Goal: Information Seeking & Learning: Learn about a topic

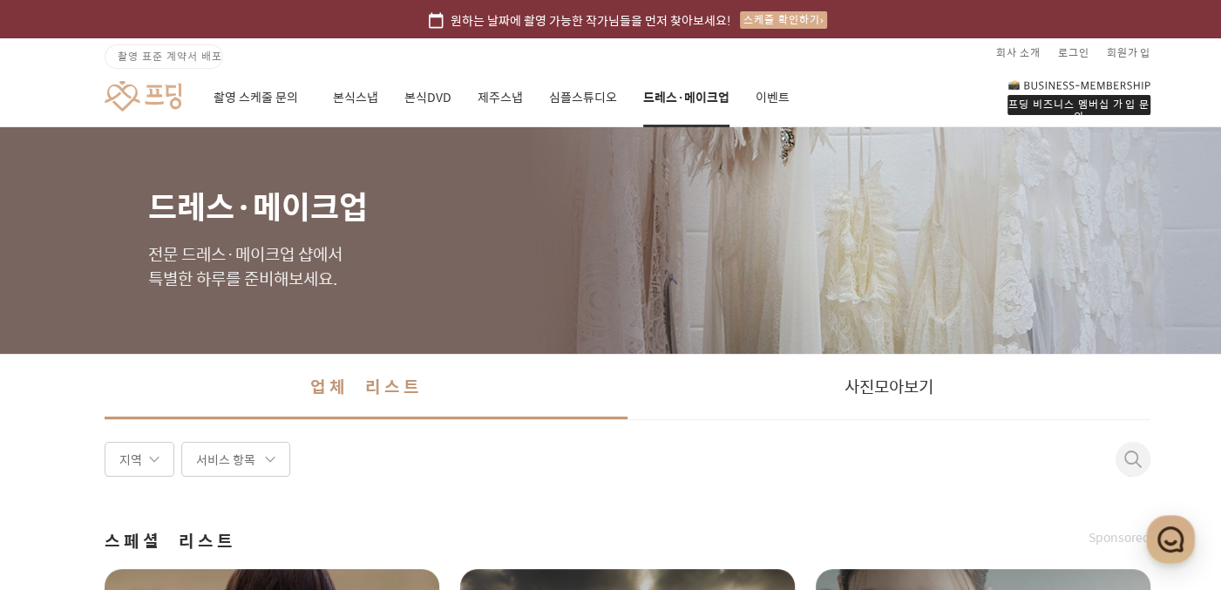
click at [474, 91] on div "촬영 스케줄 문의 본식스냅 본식DVD 제주스냅 심플스튜디오 드레스·메이크업 이벤트" at bounding box center [502, 97] width 576 height 59
click at [495, 97] on link "제주스냅" at bounding box center [500, 97] width 45 height 59
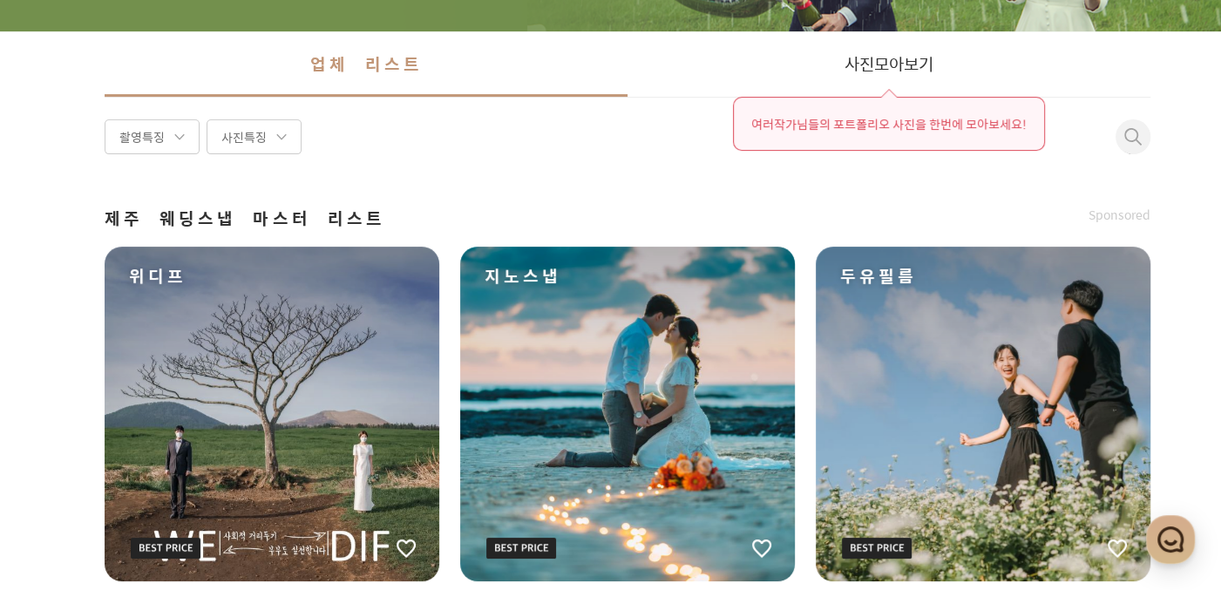
scroll to position [484, 0]
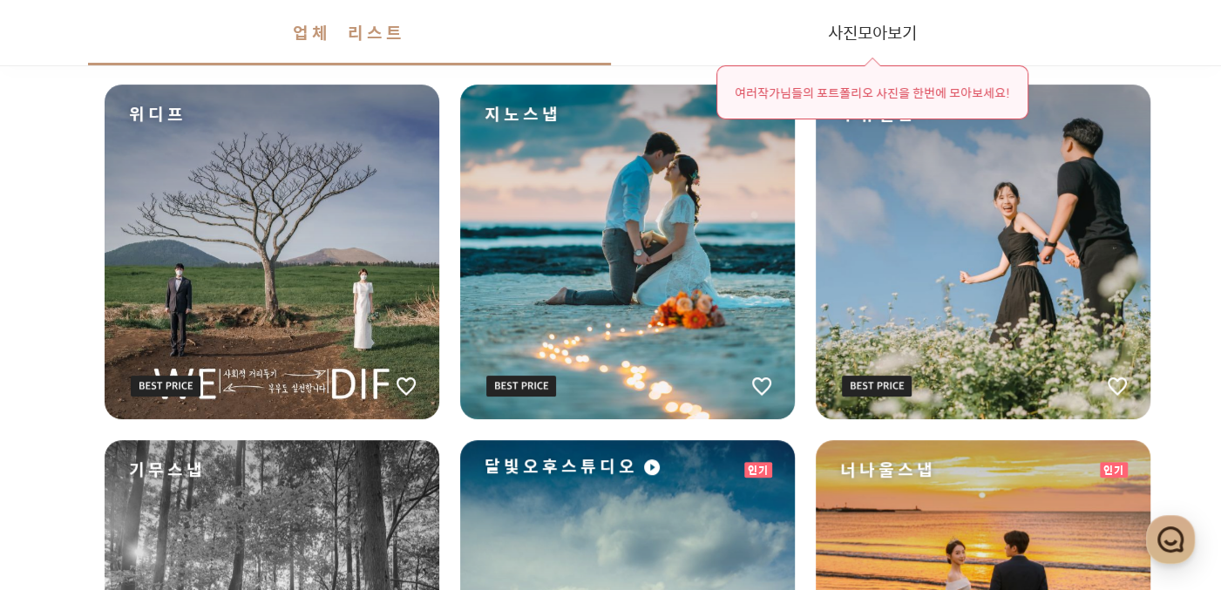
click at [309, 327] on div "위디프" at bounding box center [272, 252] width 335 height 335
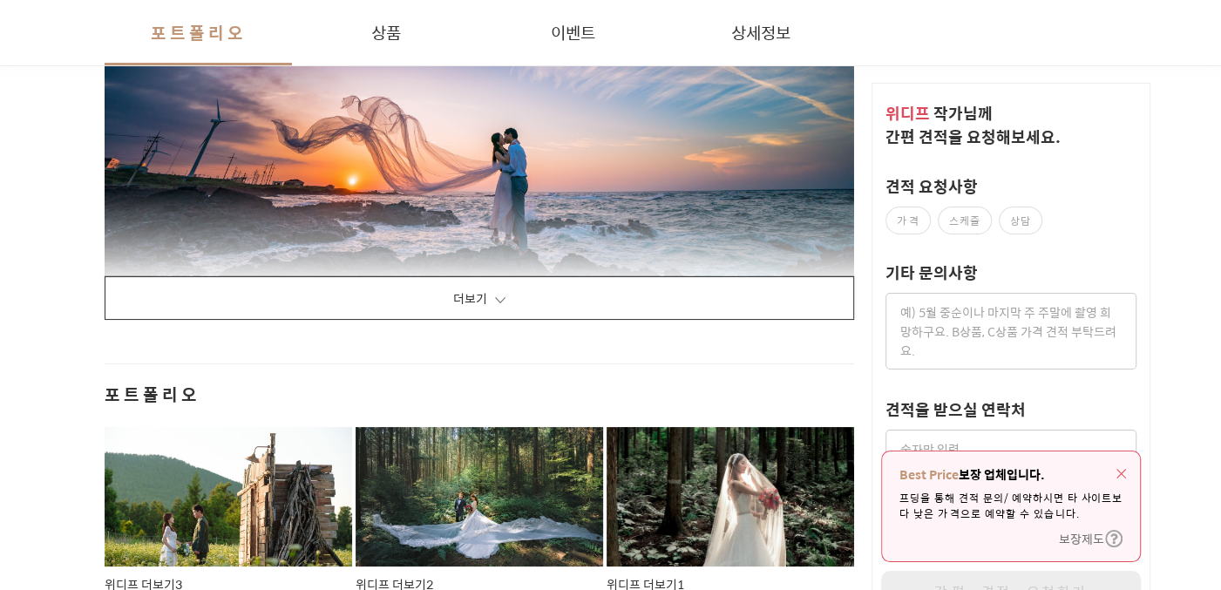
scroll to position [2420, 0]
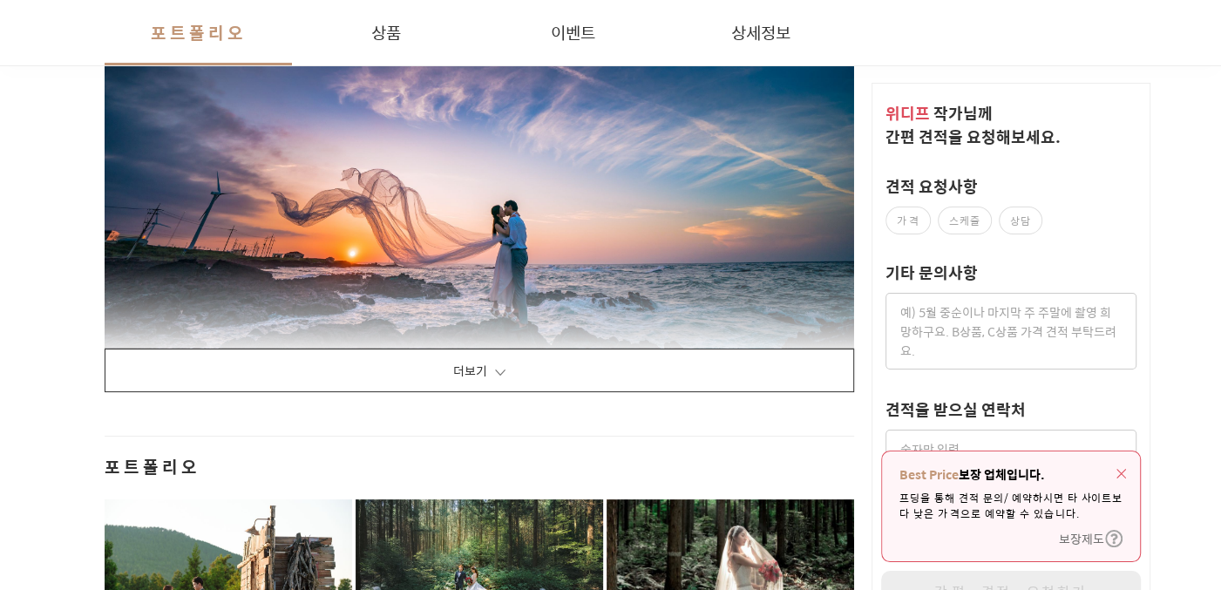
click at [581, 364] on button "더보기" at bounding box center [480, 371] width 750 height 44
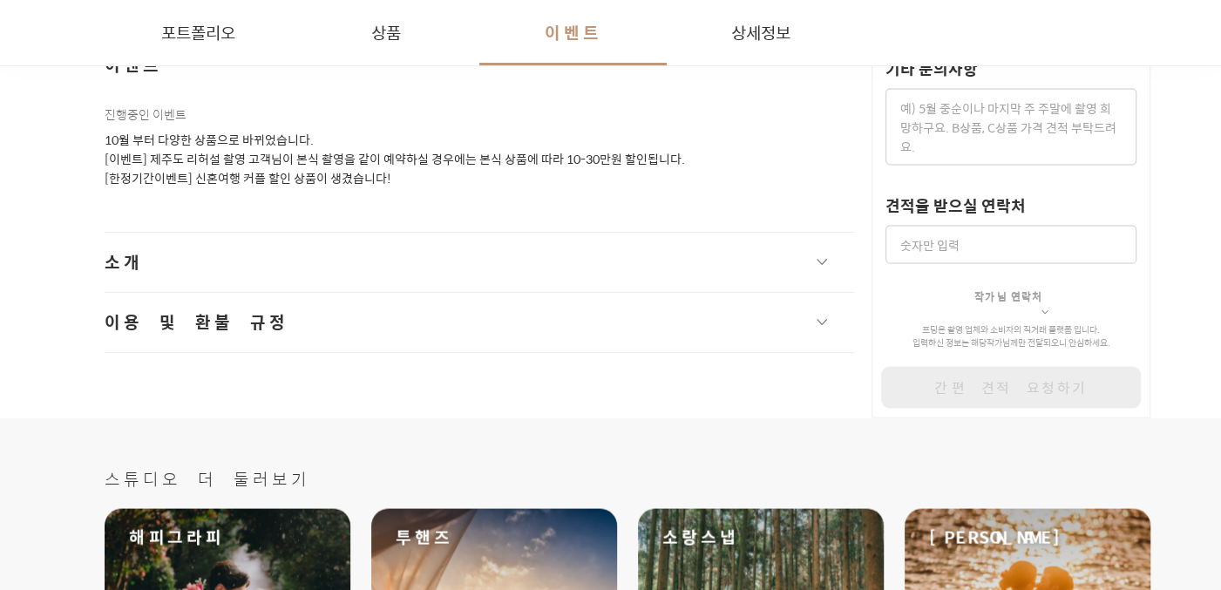
scroll to position [30646, 0]
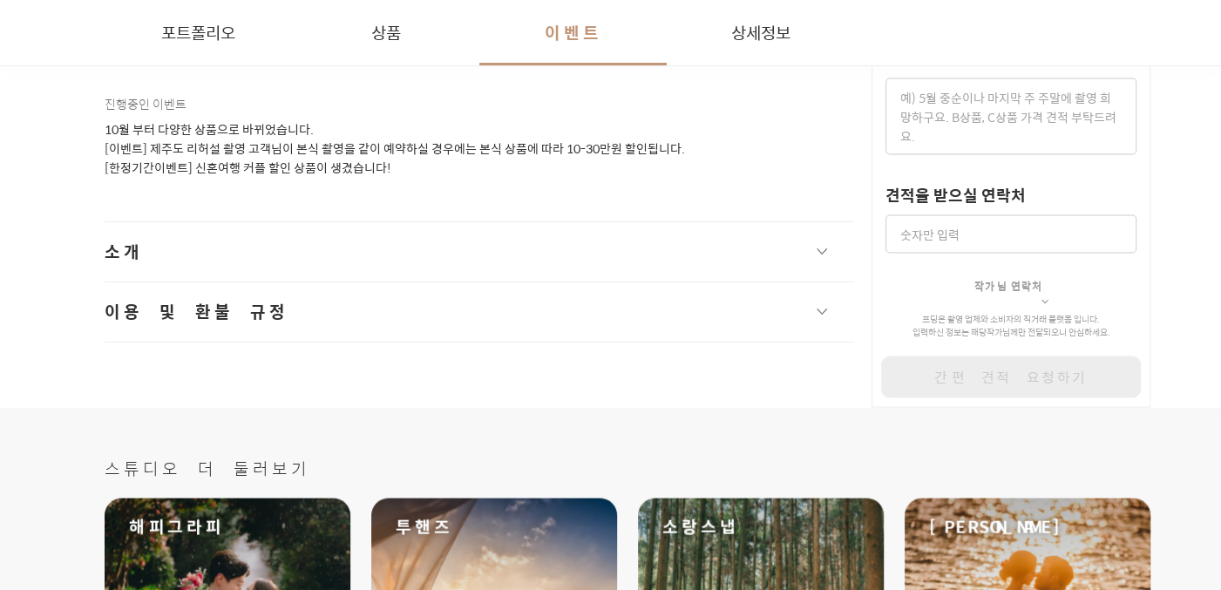
click at [600, 236] on button "소개" at bounding box center [480, 251] width 750 height 59
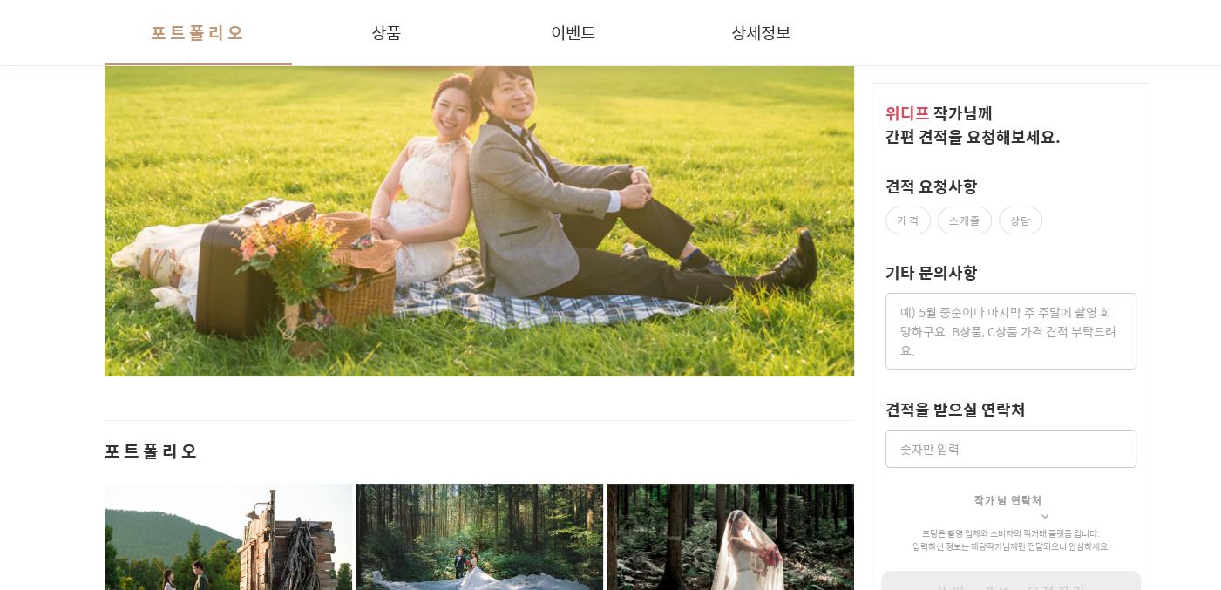
scroll to position [28628, 0]
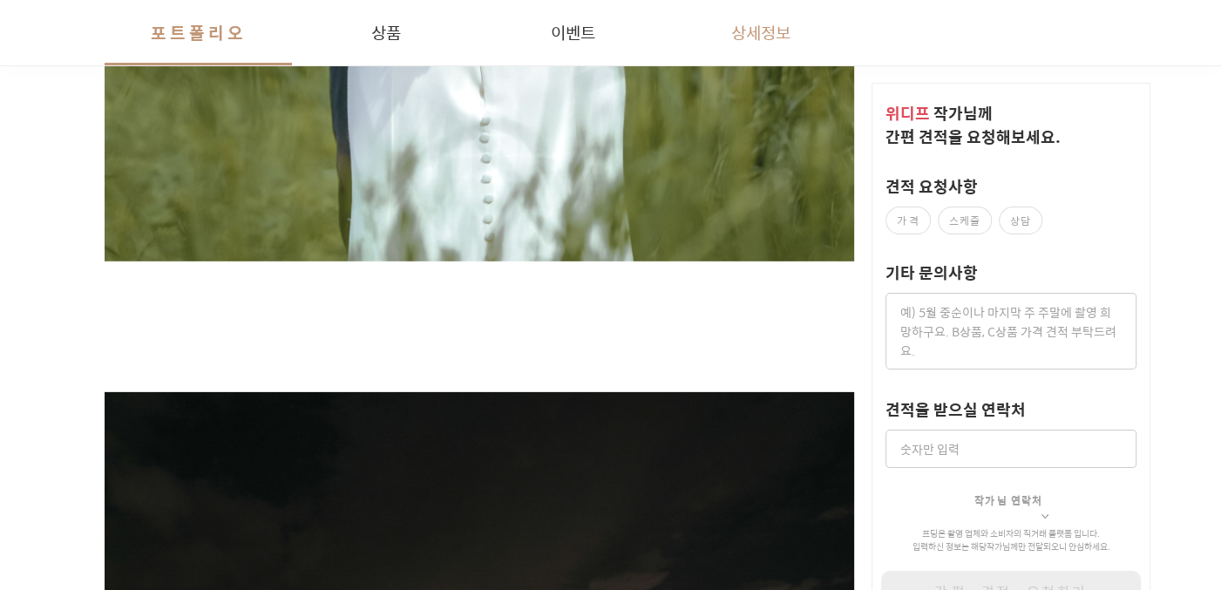
click at [741, 42] on button "상세정보" at bounding box center [760, 32] width 187 height 65
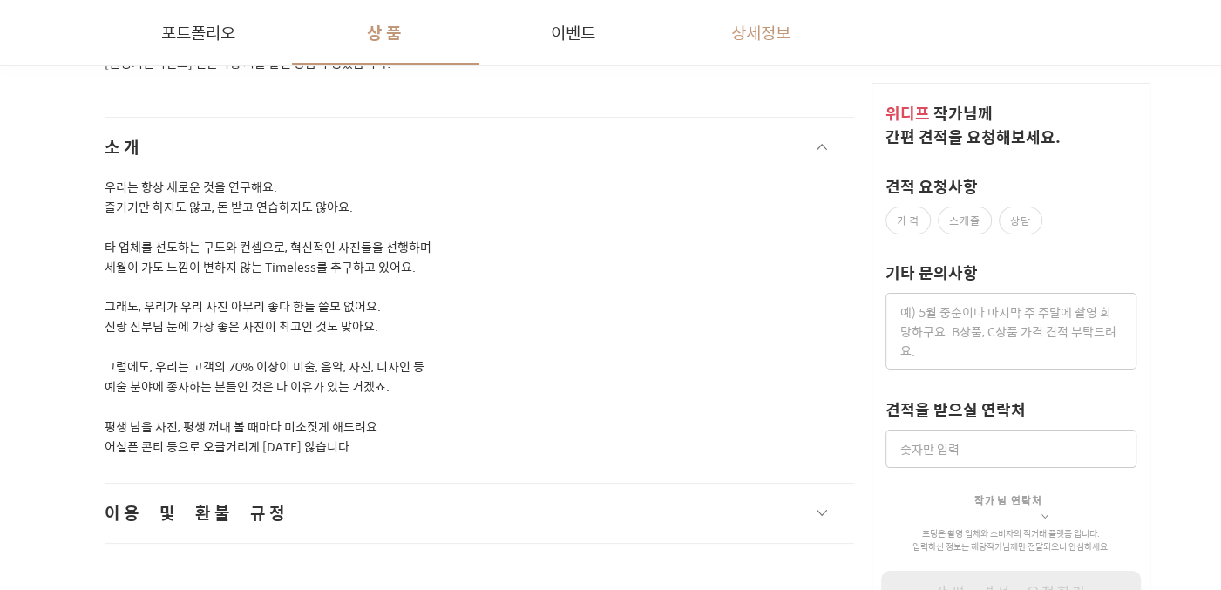
scroll to position [30782, 0]
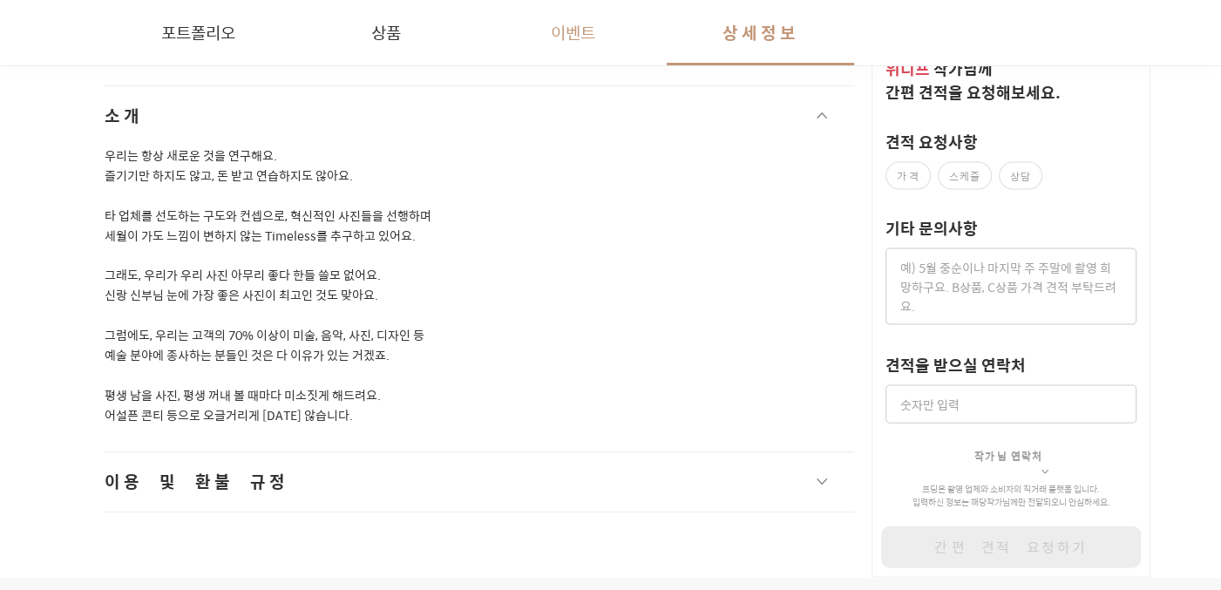
click at [568, 45] on button "이벤트" at bounding box center [572, 32] width 187 height 65
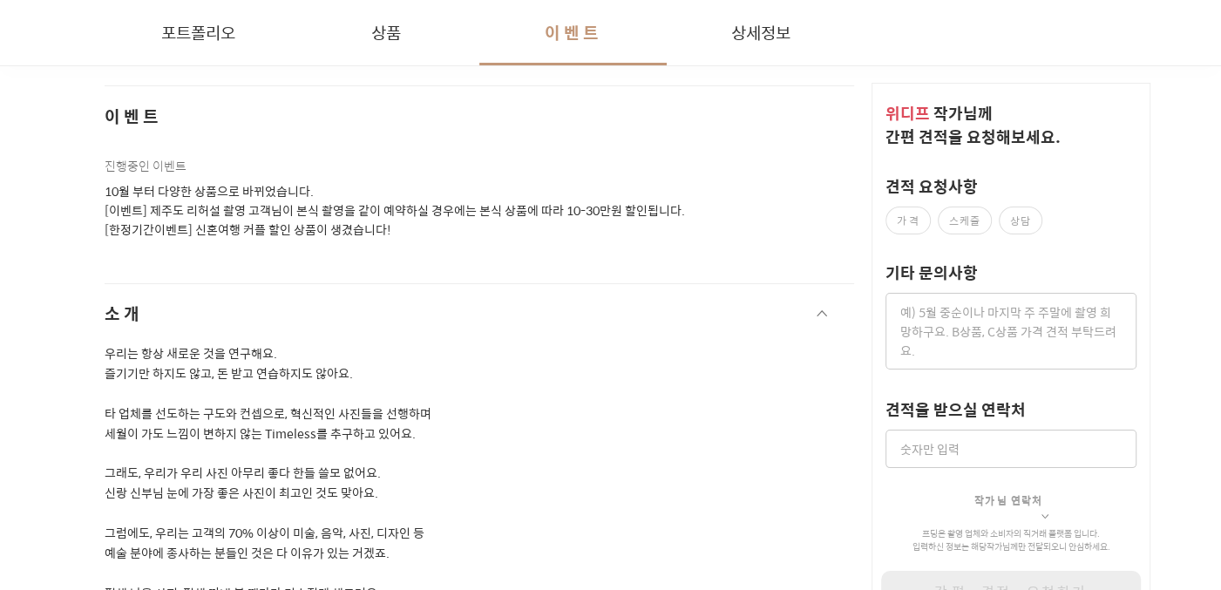
click at [388, 85] on div "이벤트 진행중인 이벤트 10월 부터 다양한 상품으로 바뀌었습니다. [이벤트] 제주도 리허설 촬영 고객님이 본식 촬영을 같이 예약하실 경우에는 …" at bounding box center [480, 162] width 750 height 154
click at [393, 45] on button "상품" at bounding box center [385, 32] width 187 height 65
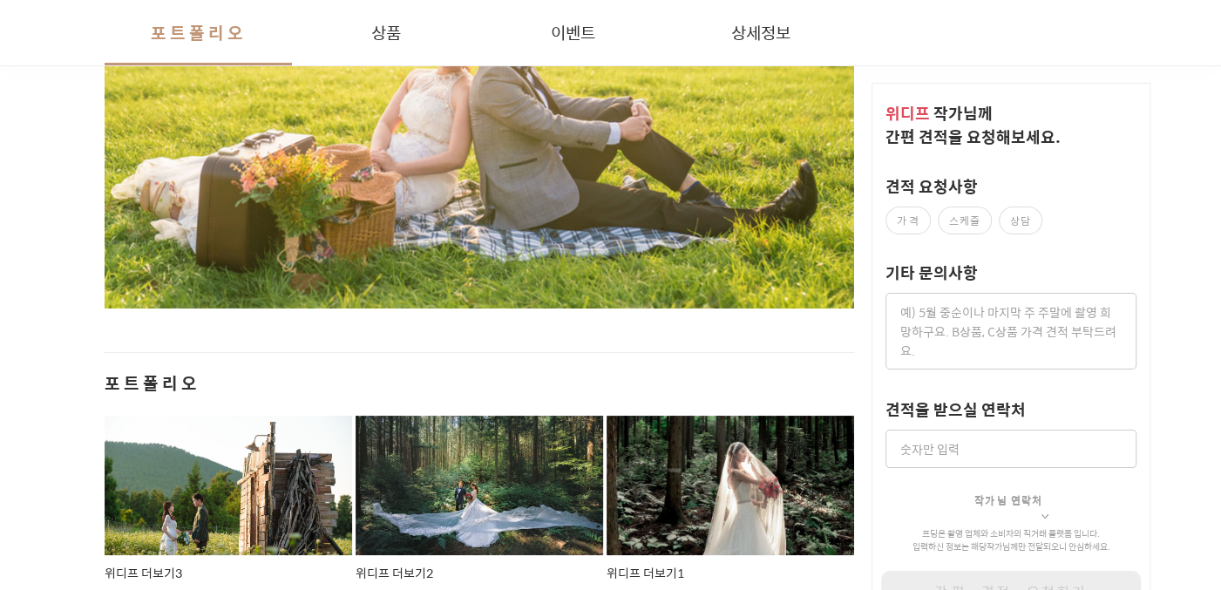
scroll to position [29070, 0]
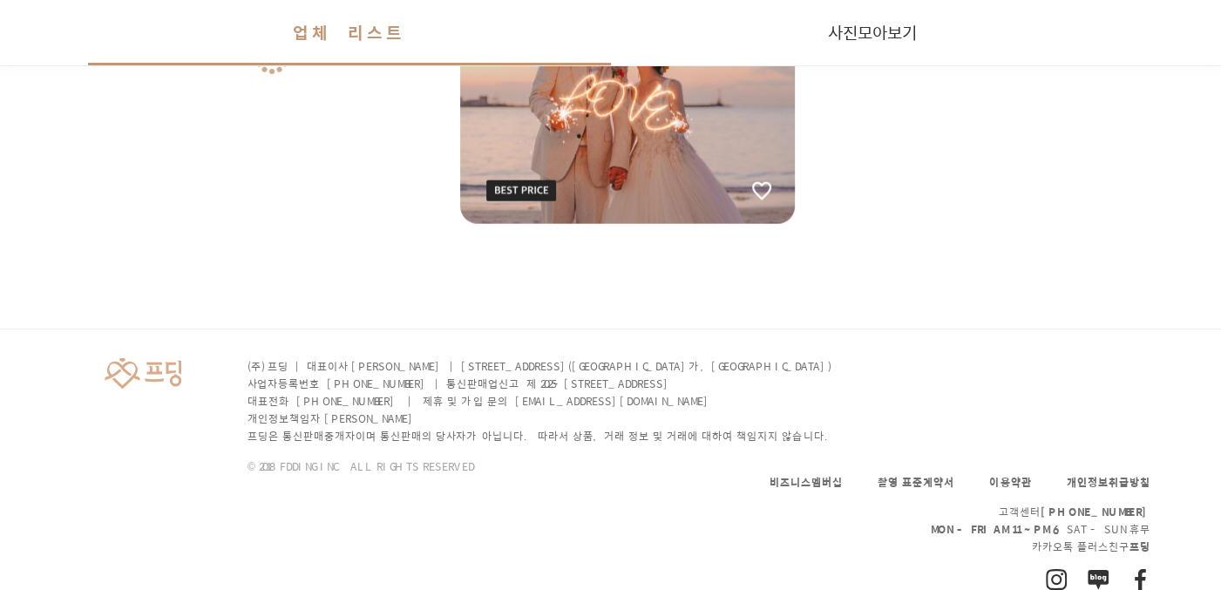
scroll to position [484, 0]
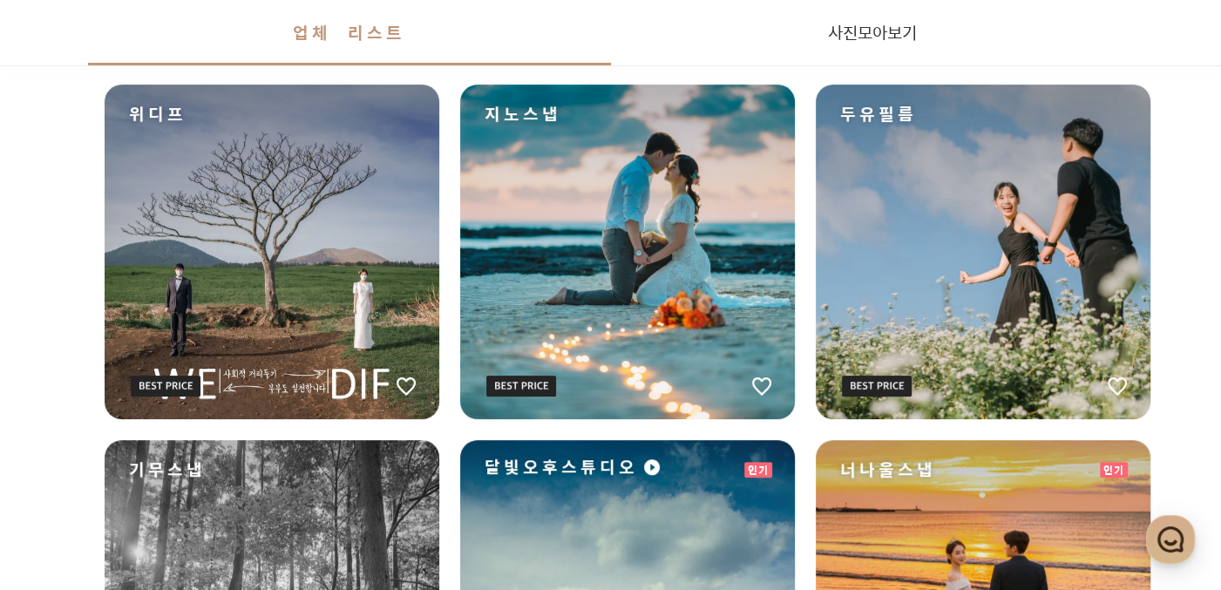
click at [603, 299] on div "지노스냅" at bounding box center [627, 252] width 335 height 335
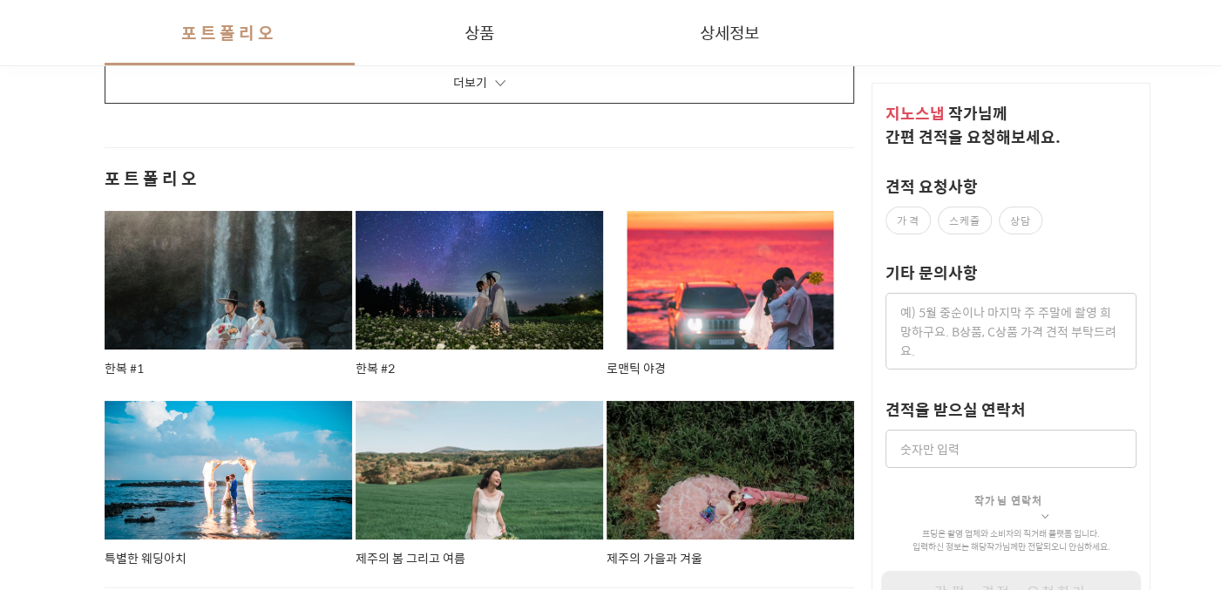
scroll to position [2637, 0]
